Goal: Task Accomplishment & Management: Complete application form

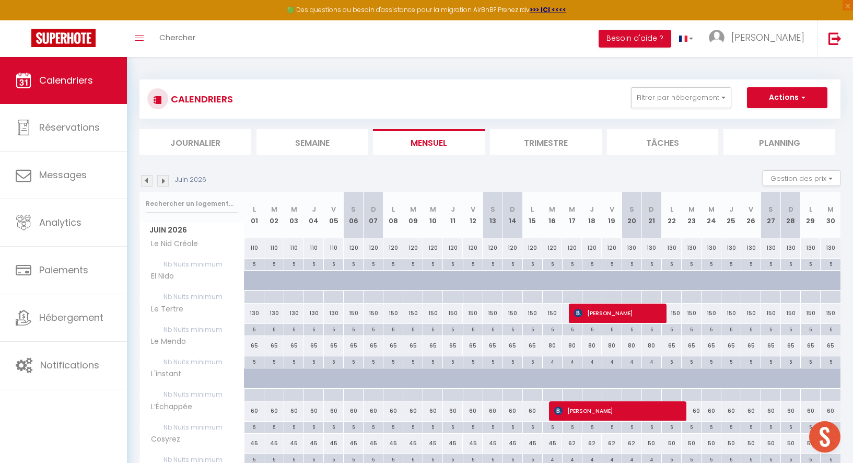
scroll to position [484, 0]
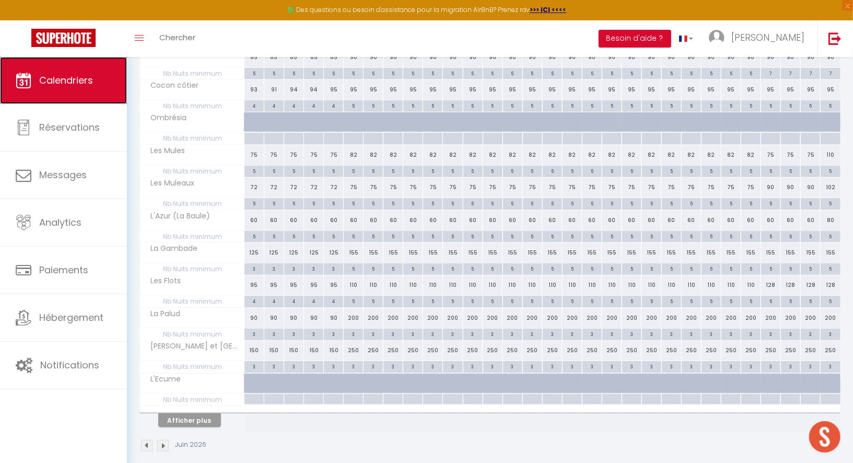
click at [65, 77] on span "Calendriers" at bounding box center [66, 80] width 54 height 13
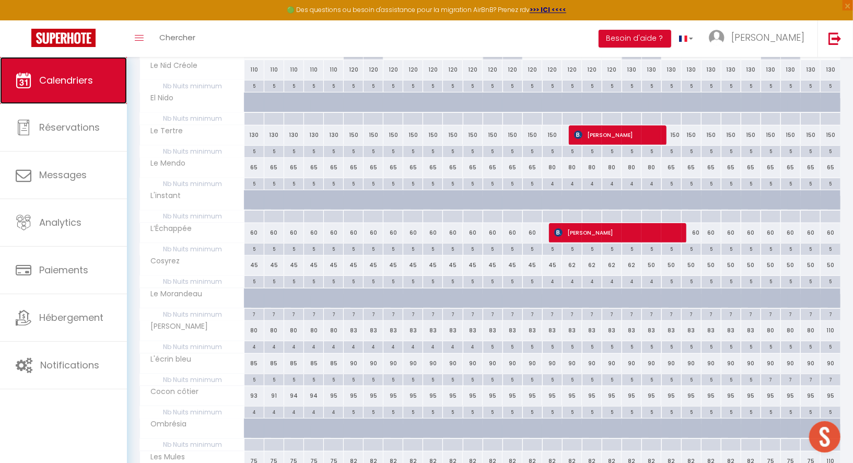
scroll to position [0, 0]
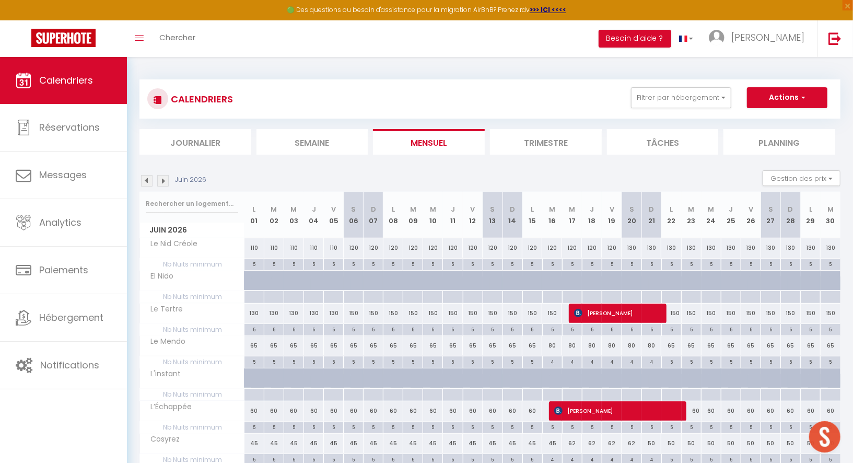
click at [145, 179] on img at bounding box center [146, 180] width 11 height 11
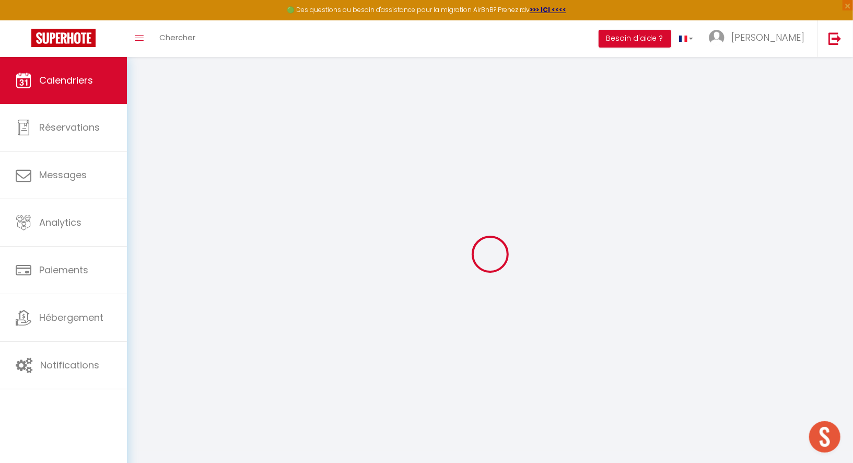
click at [145, 179] on div at bounding box center [489, 253] width 701 height 369
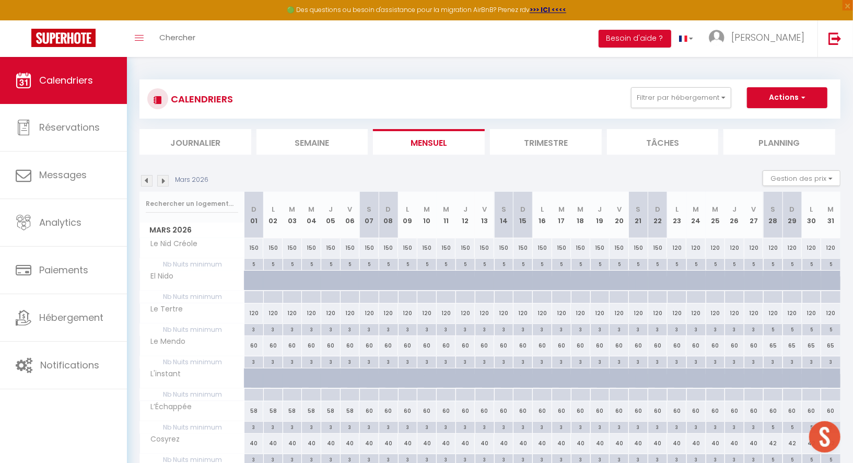
click at [145, 179] on img at bounding box center [146, 180] width 11 height 11
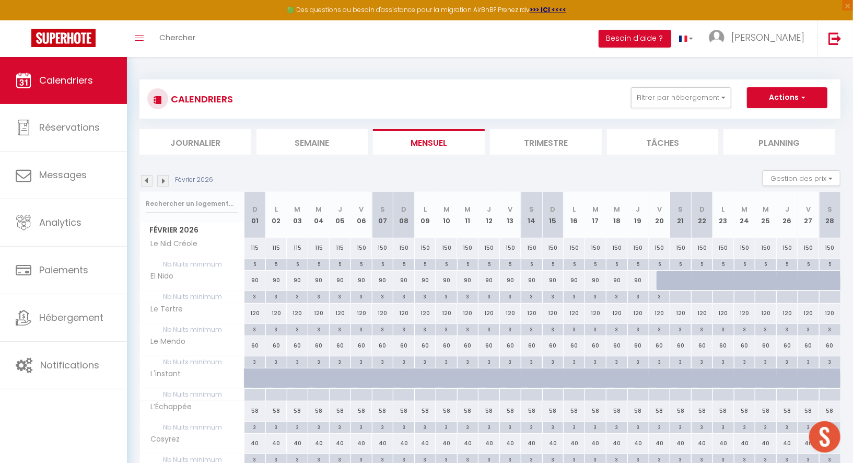
click at [145, 179] on img at bounding box center [146, 180] width 11 height 11
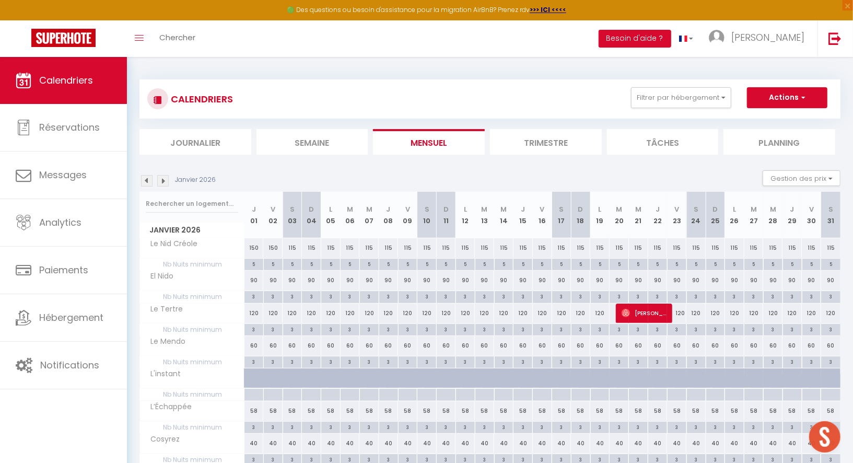
click at [145, 179] on img at bounding box center [146, 180] width 11 height 11
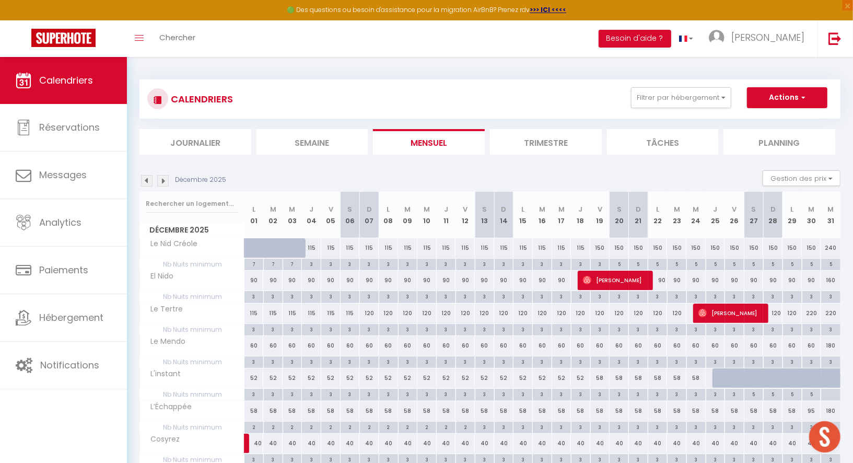
click at [145, 179] on img at bounding box center [146, 180] width 11 height 11
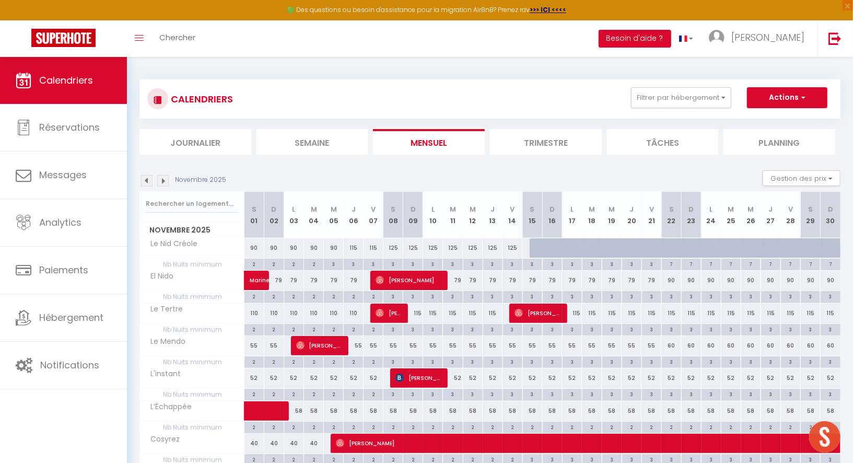
click at [145, 179] on img at bounding box center [146, 180] width 11 height 11
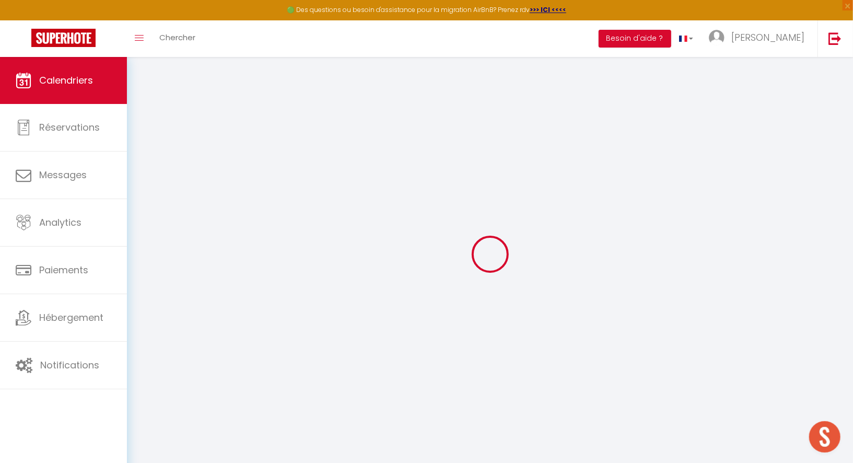
select select "0"
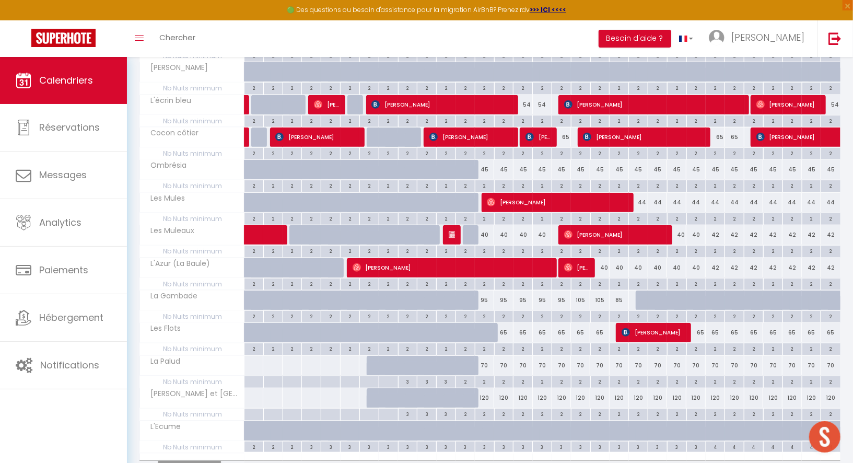
scroll to position [484, 0]
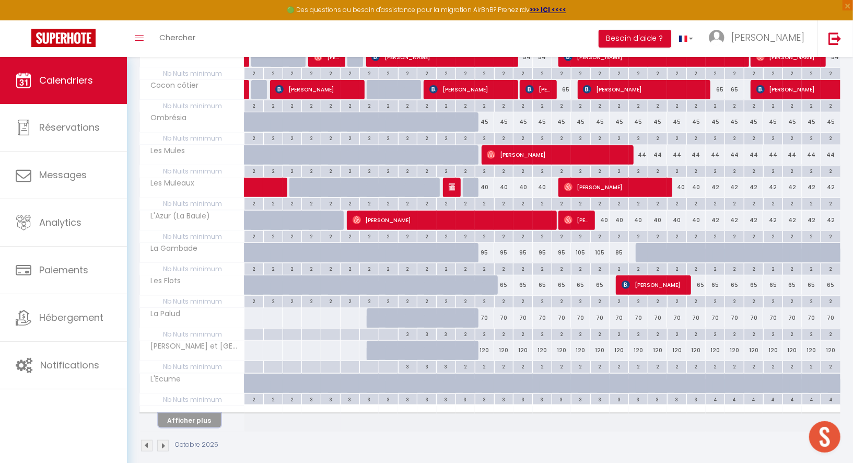
click at [199, 413] on button "Afficher plus" at bounding box center [189, 420] width 63 height 14
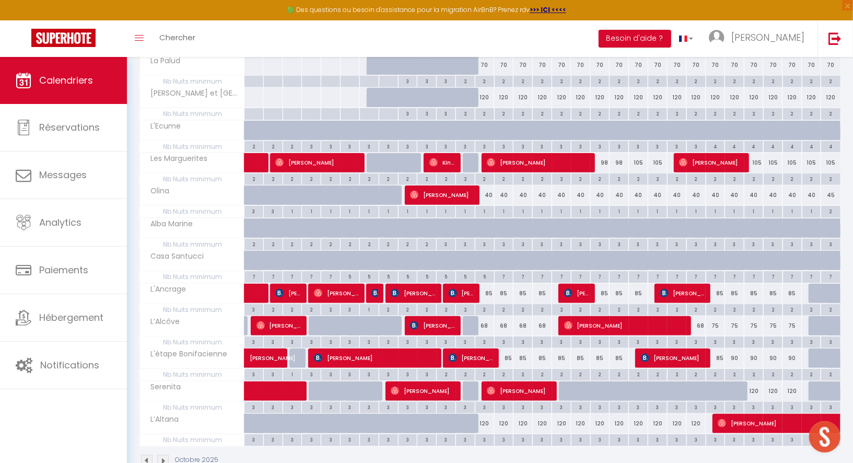
scroll to position [749, 0]
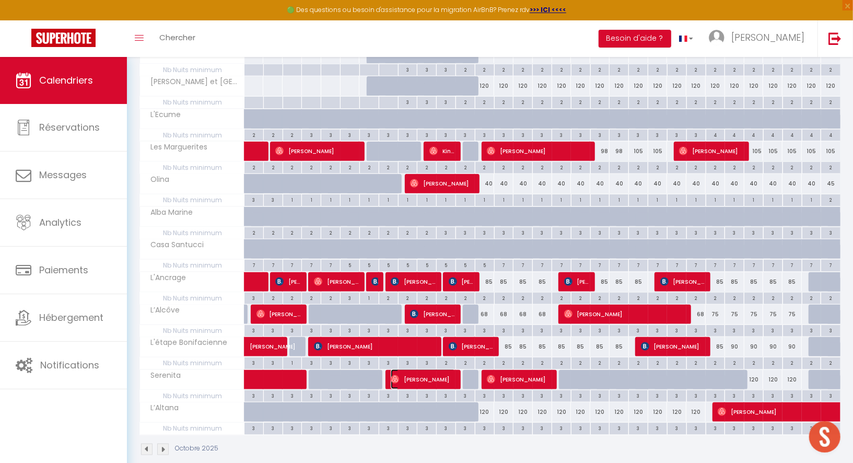
click at [441, 369] on span "[PERSON_NAME]" at bounding box center [423, 379] width 64 height 20
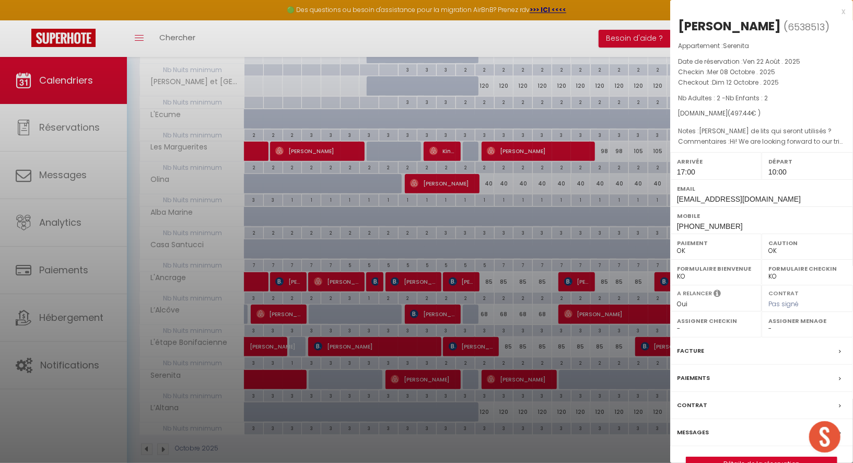
click at [696, 430] on label "Messages" at bounding box center [693, 432] width 32 height 11
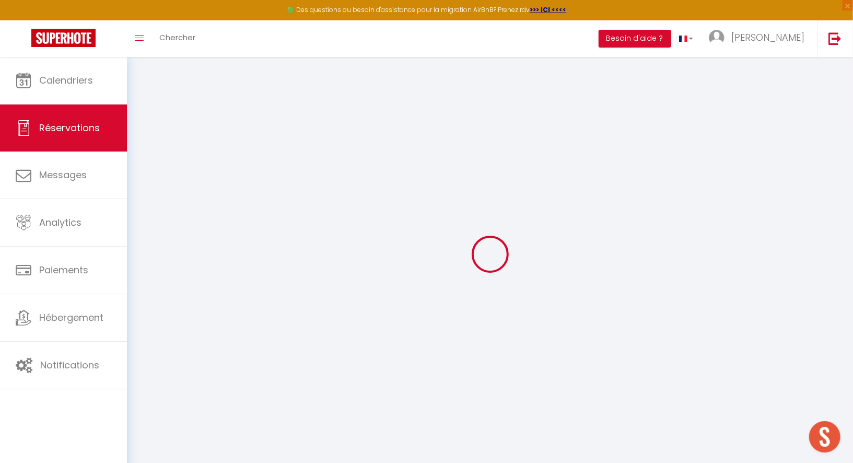
select select
checkbox input "false"
select index
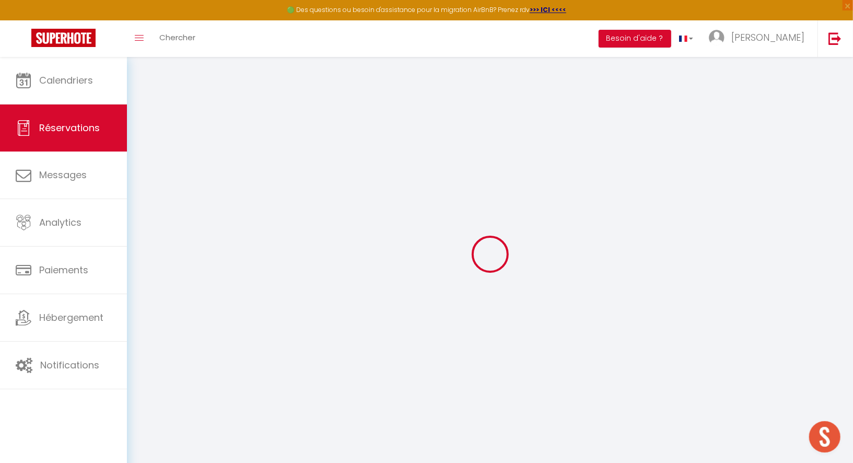
type voyageur1 "Hi! We are looking forward to our trip to [GEOGRAPHIC_DATA]! We will be two adu…"
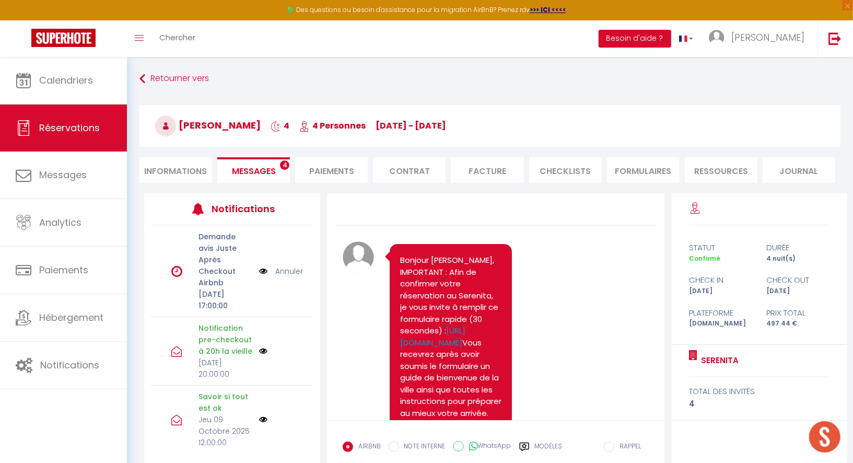
scroll to position [4291, 0]
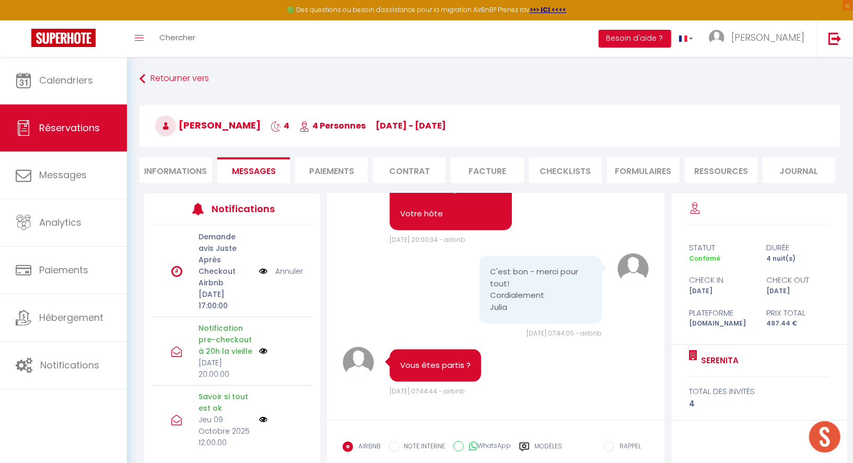
click at [293, 267] on link "Annuler" at bounding box center [289, 270] width 28 height 11
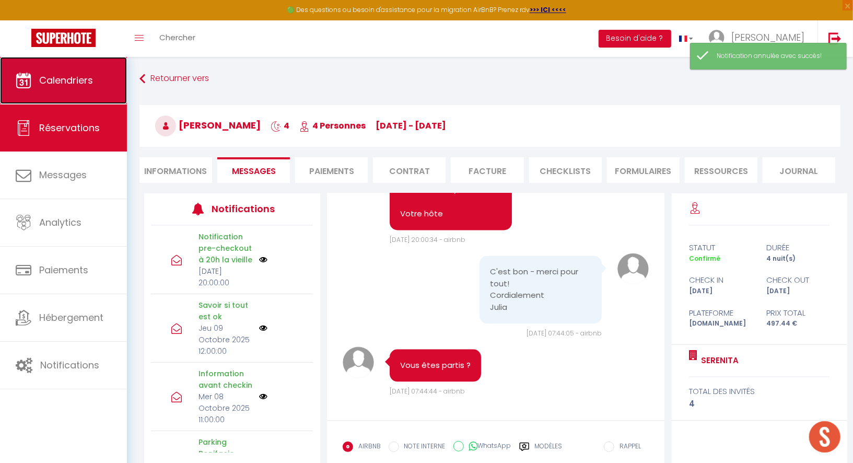
click at [68, 82] on span "Calendriers" at bounding box center [66, 80] width 54 height 13
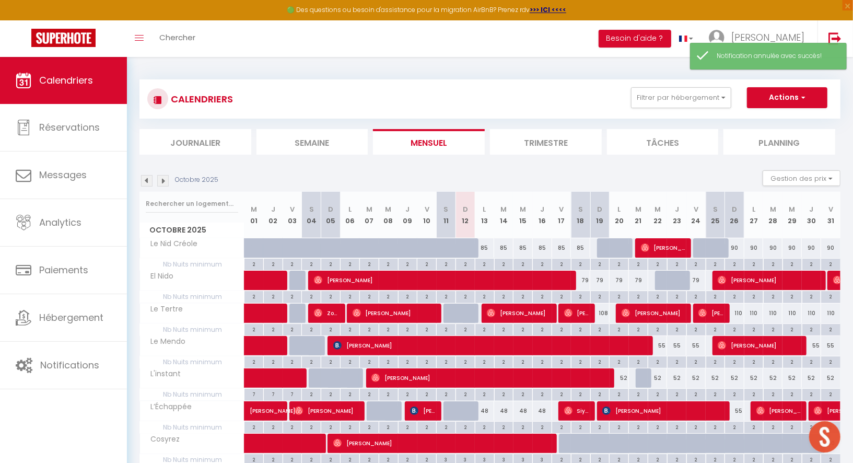
scroll to position [484, 0]
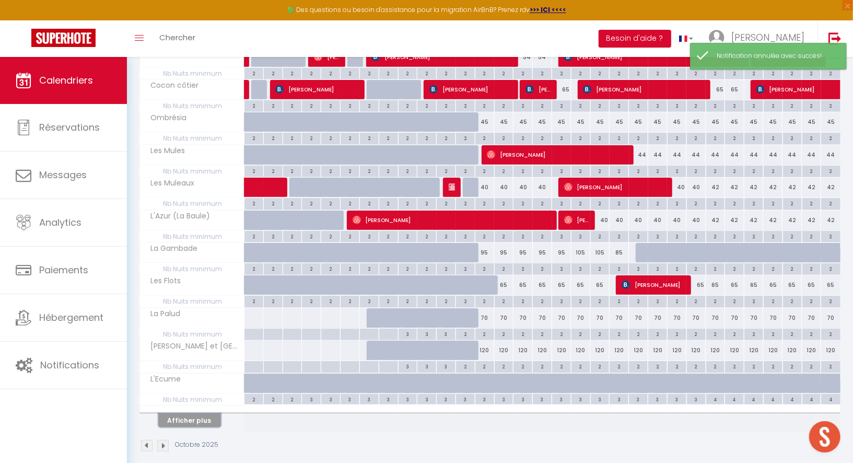
click at [211, 413] on button "Afficher plus" at bounding box center [189, 420] width 63 height 14
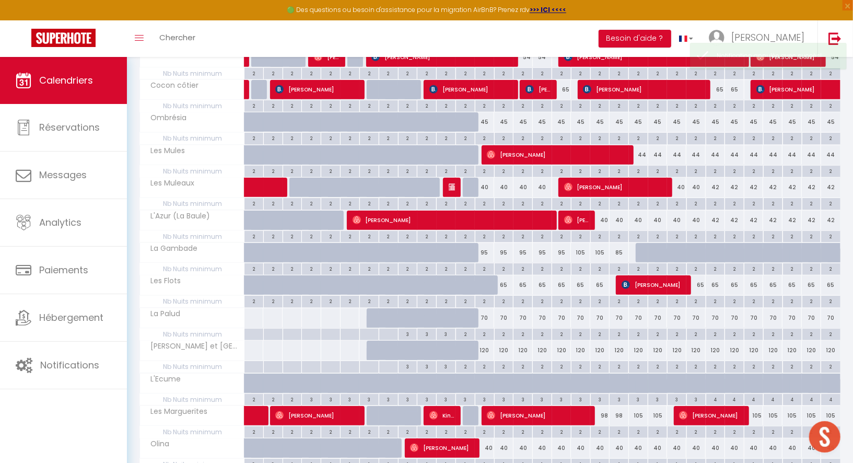
scroll to position [749, 0]
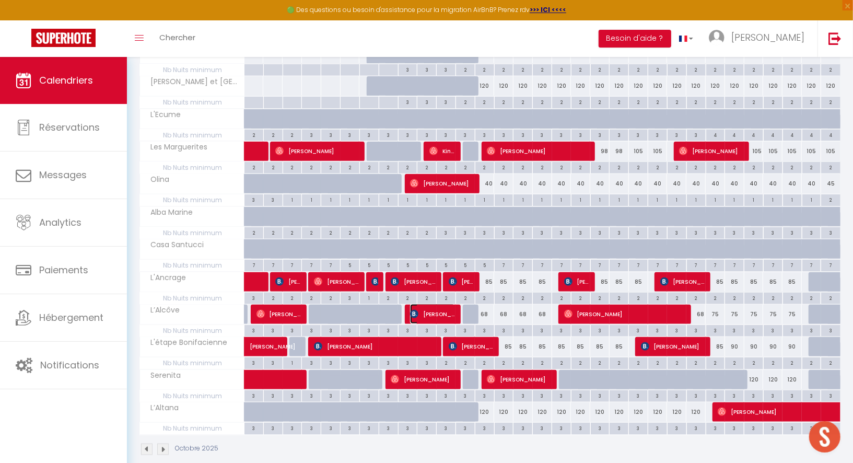
click at [442, 304] on span "[PERSON_NAME]" at bounding box center [432, 314] width 45 height 20
select select "OK"
select select "KO"
select select "0"
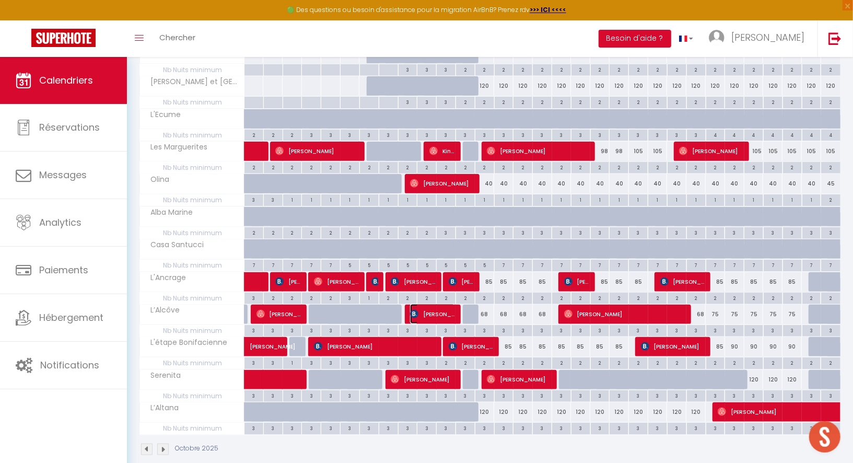
select select "1"
select select
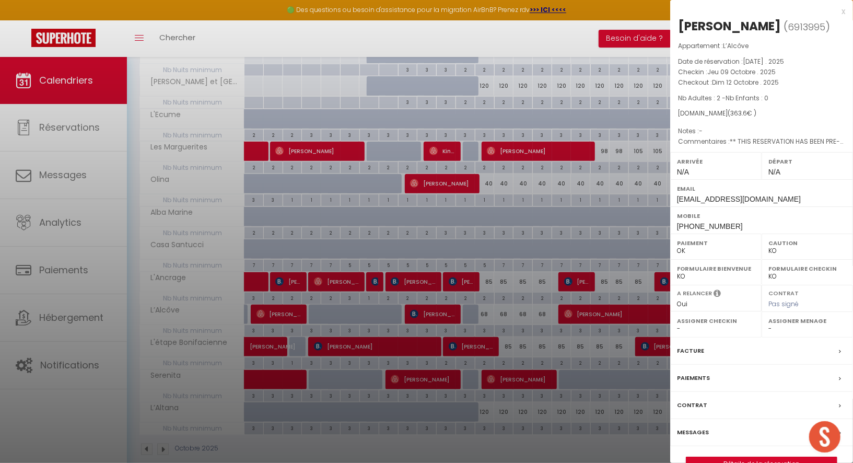
click at [694, 428] on label "Messages" at bounding box center [693, 432] width 32 height 11
select select
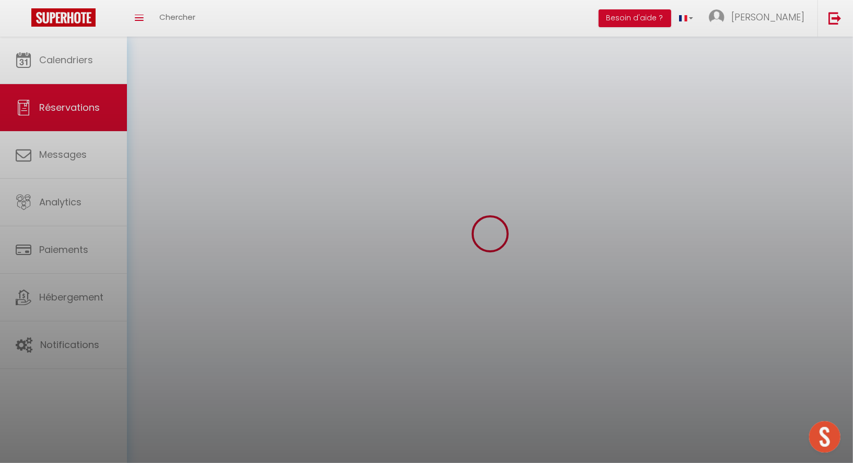
select select
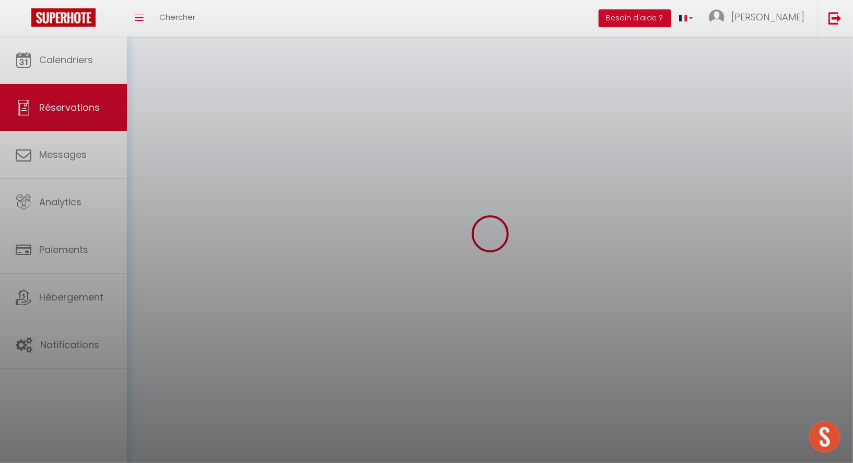
select select
checkbox input "false"
select select
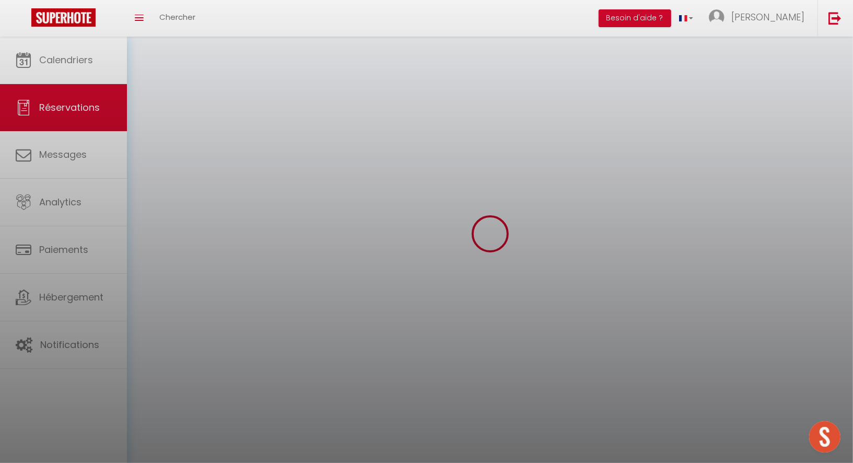
select select
checkbox input "false"
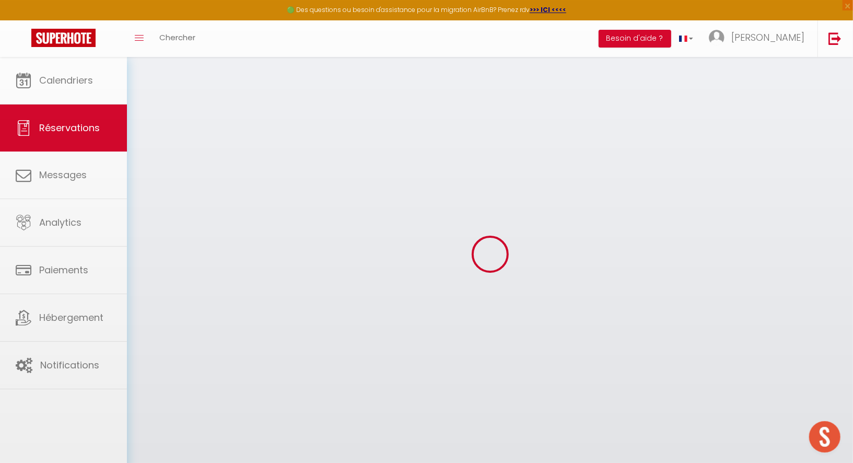
select select
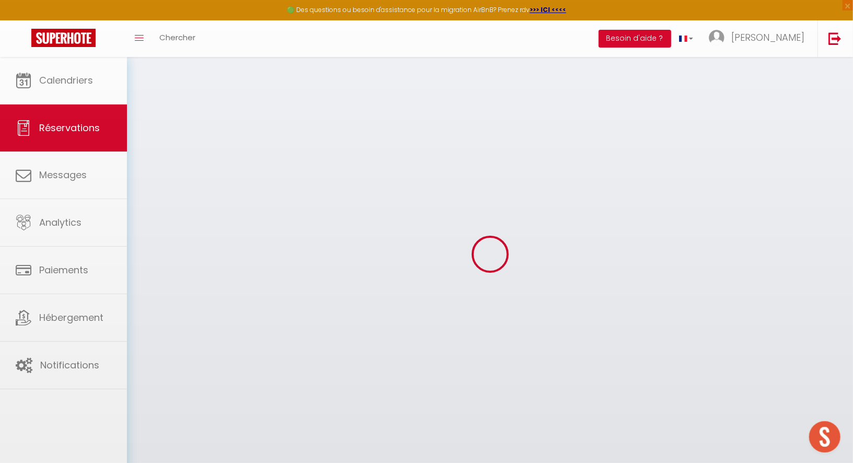
select select
checkbox input "false"
select select
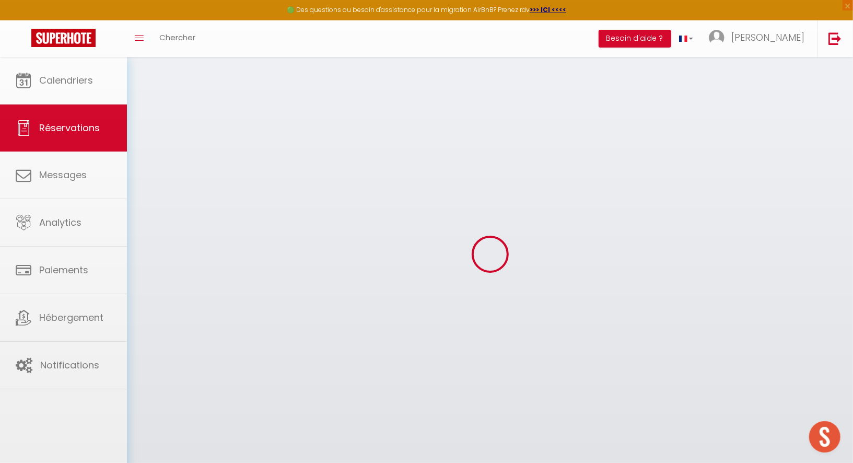
select select
checkbox input "false"
select select
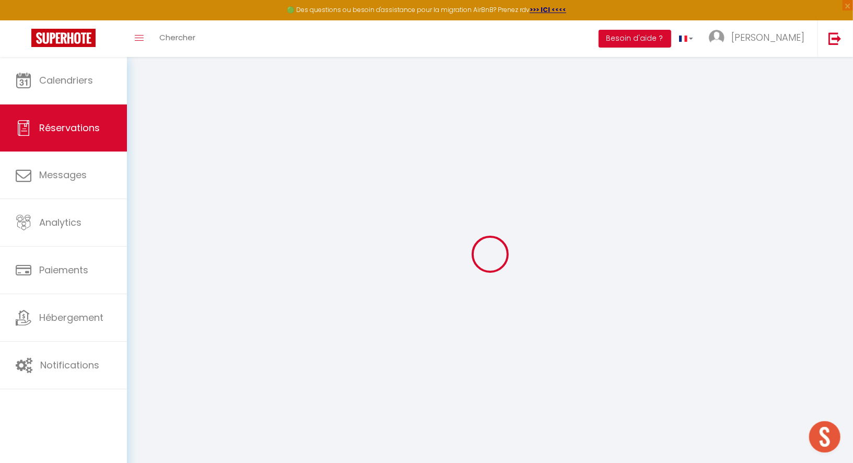
type input "Ratna"
type input "dewi"
type input "[EMAIL_ADDRESS][DOMAIN_NAME]"
type input "[PHONE_NUMBER]"
type input "049712"
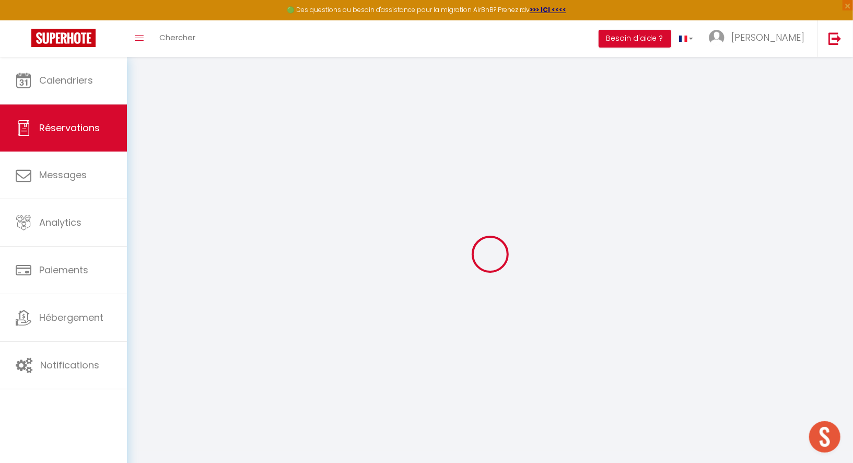
type input "30 08 [GEOGRAPHIC_DATA] [STREET_ADDRESS][PERSON_NAME]"
type input "[GEOGRAPHIC_DATA]"
select select "FR"
type input "59.33"
type input "5.09"
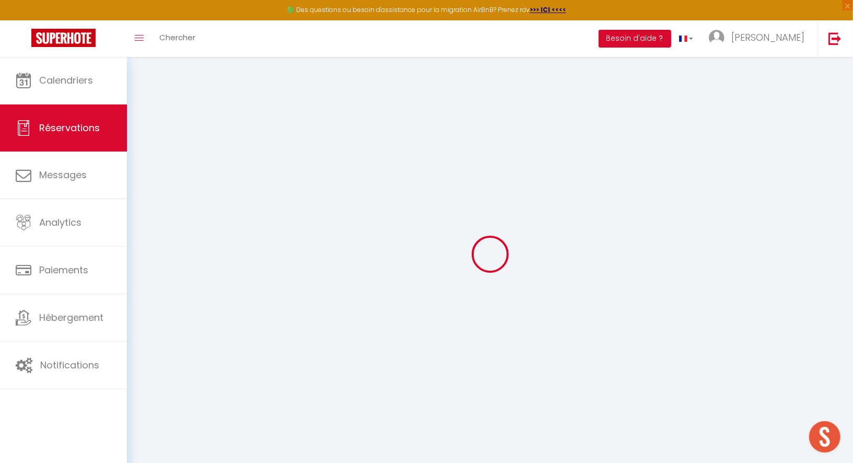
select select "69265"
select select "1"
select select
type input "2"
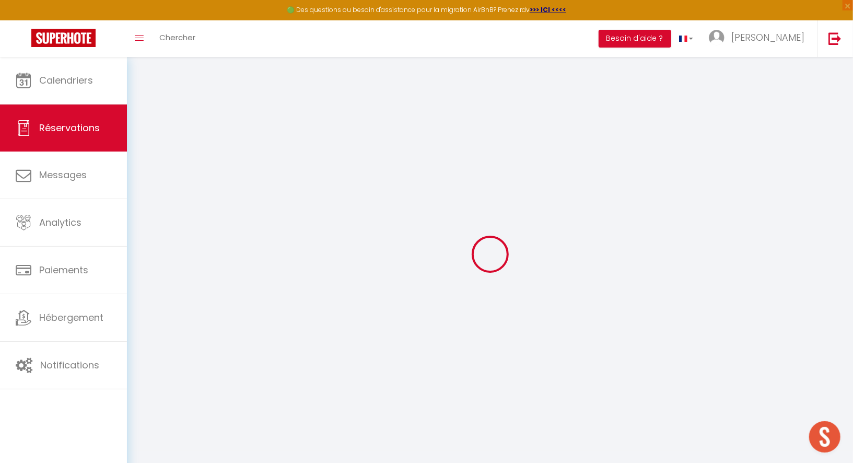
select select "12"
select select
type input "271"
checkbox input "false"
type input "0"
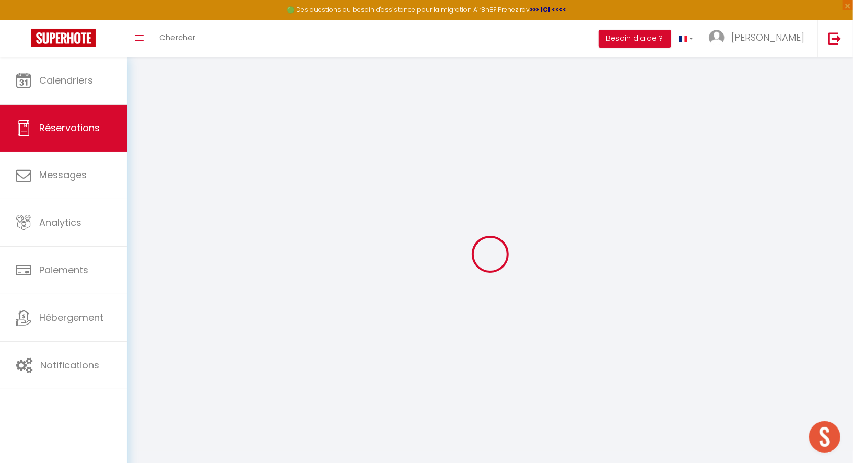
select select "2"
type input "65"
type input "0"
select index
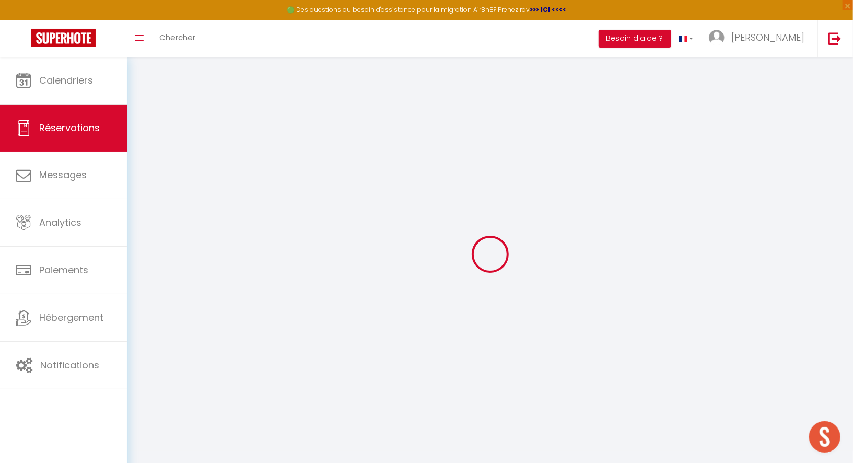
select select
select select "14"
checkbox input "false"
select index
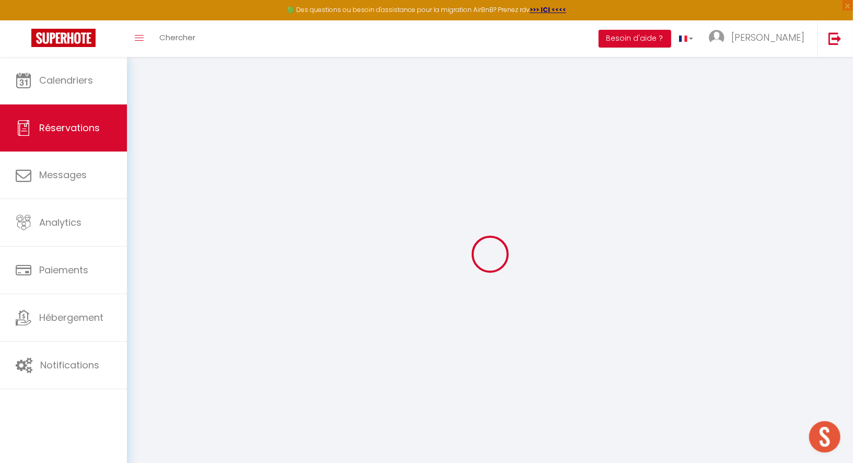
select select
checkbox input "false"
select index
select select
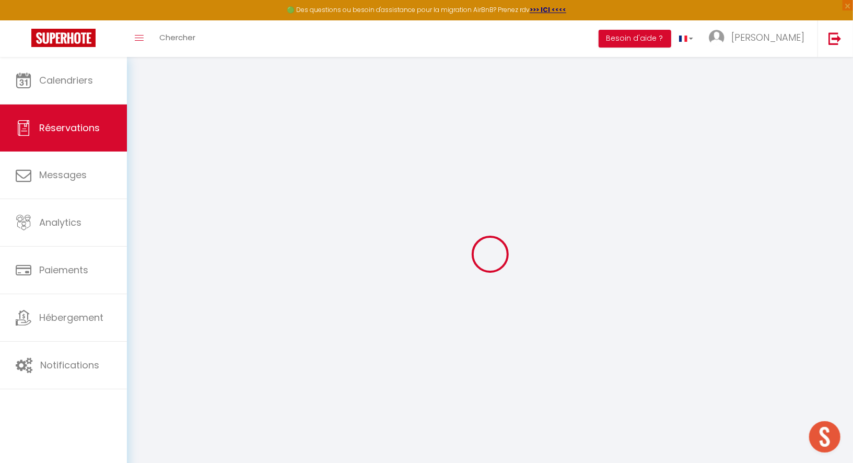
select select
checkbox input "false"
select index
type voyageur1 "** THIS RESERVATION HAS BEEN PRE-PAID ** BOOKING NOTE : Payment charge is EUR 5…"
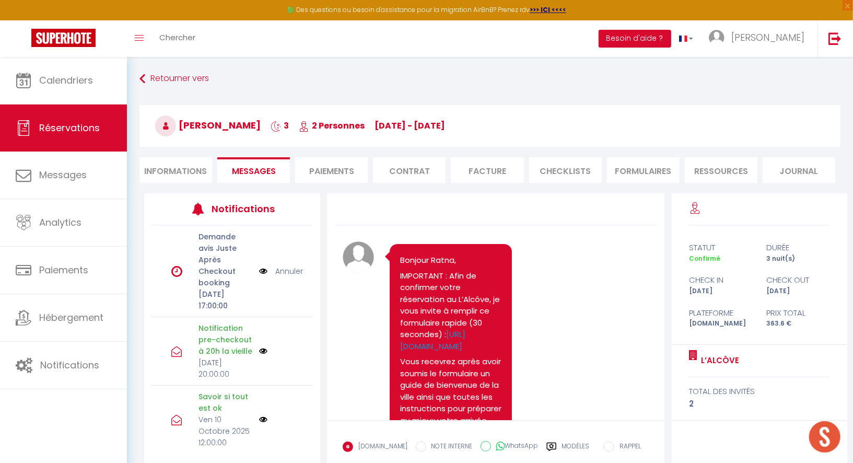
scroll to position [2568, 0]
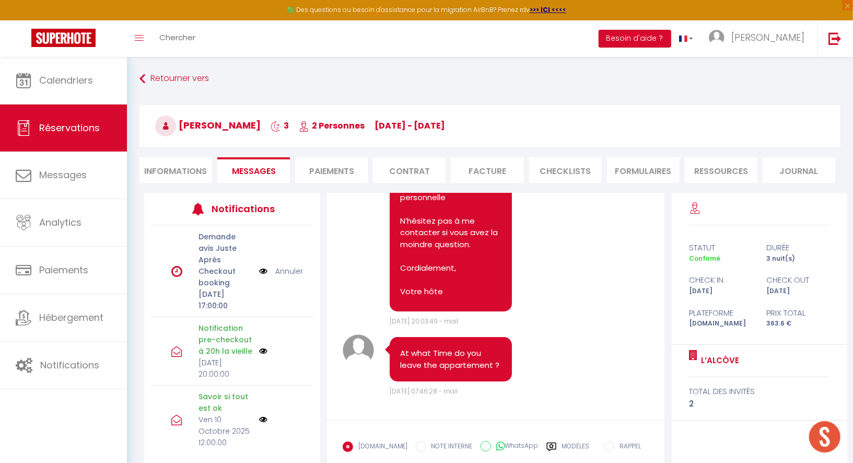
click at [286, 272] on link "Annuler" at bounding box center [289, 270] width 28 height 11
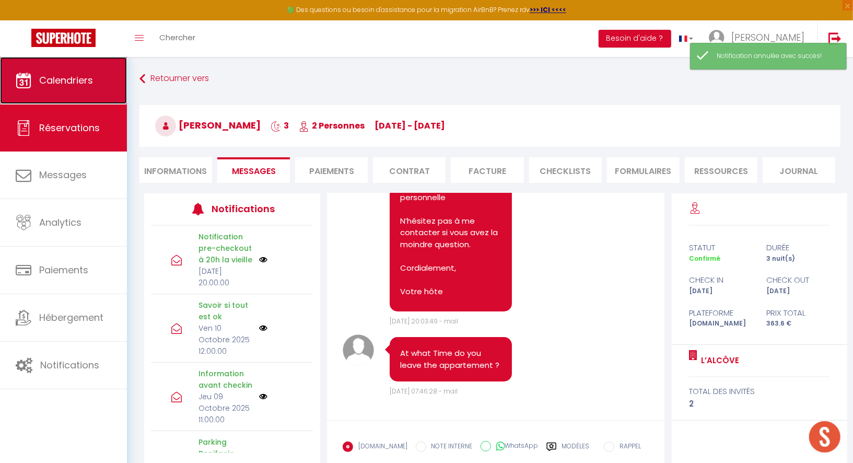
click at [51, 74] on span "Calendriers" at bounding box center [66, 80] width 54 height 13
